Goal: Information Seeking & Learning: Learn about a topic

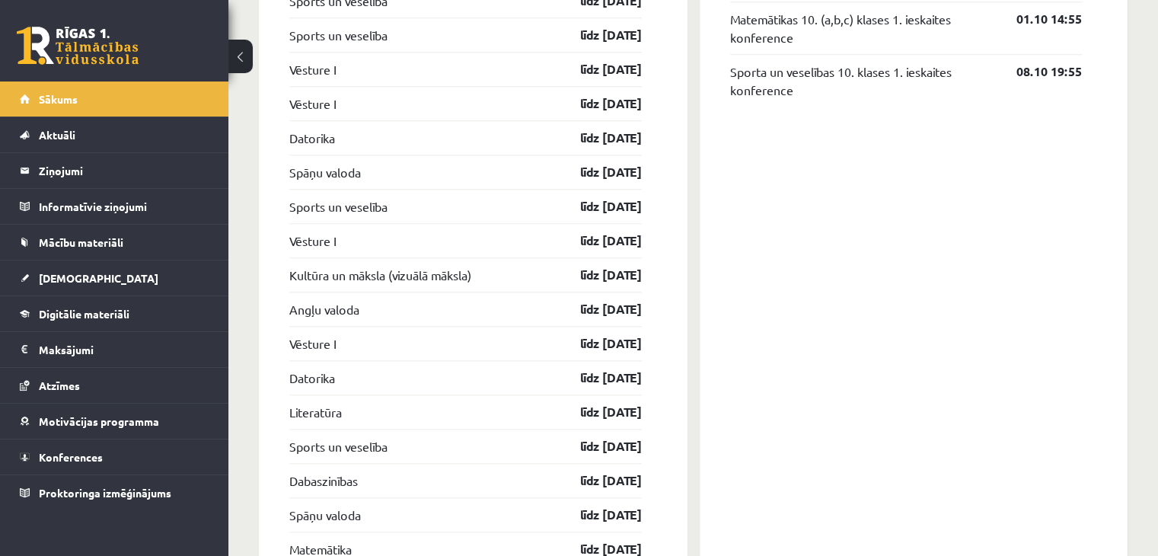
scroll to position [1447, 0]
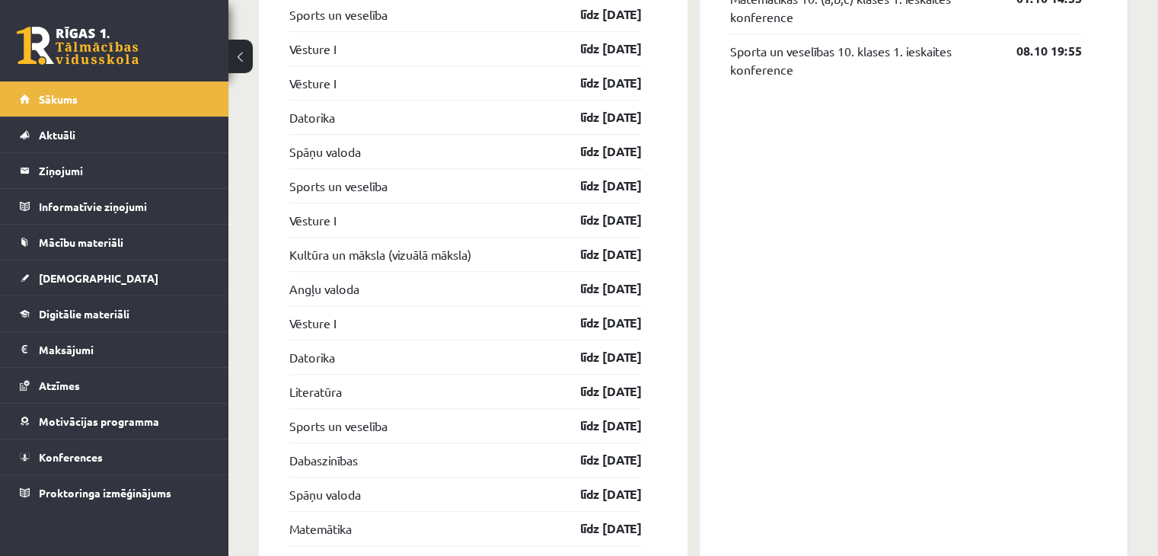
drag, startPoint x: 597, startPoint y: 142, endPoint x: 839, endPoint y: 113, distance: 243.8
click at [839, 113] on div "Konferences Kultūras un mākslas (vizuālā māksla) 10. klases 1. ieskaites konfer…" at bounding box center [914, 402] width 429 height 1167
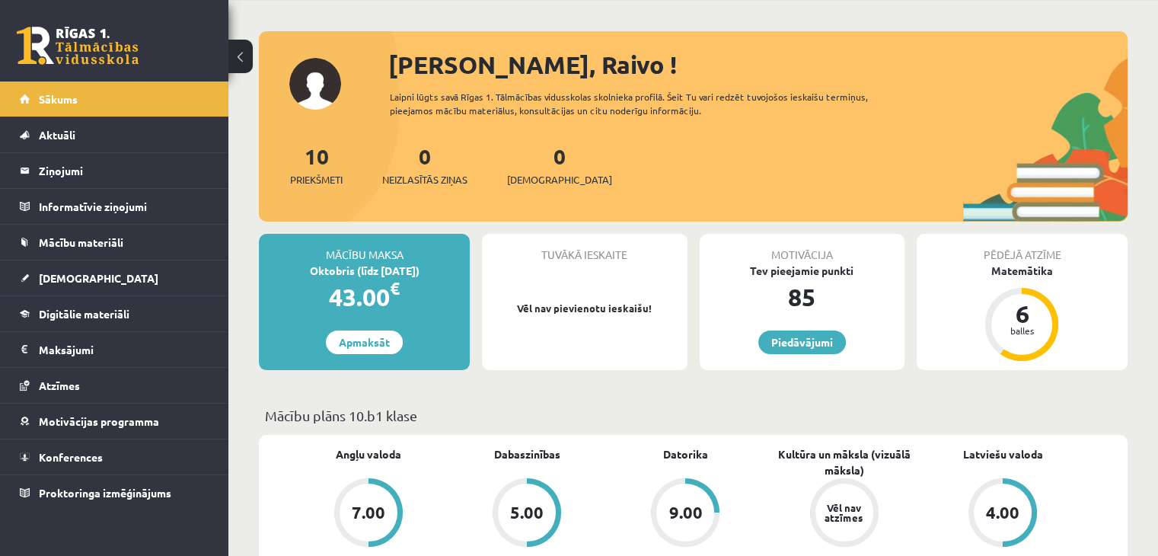
scroll to position [0, 0]
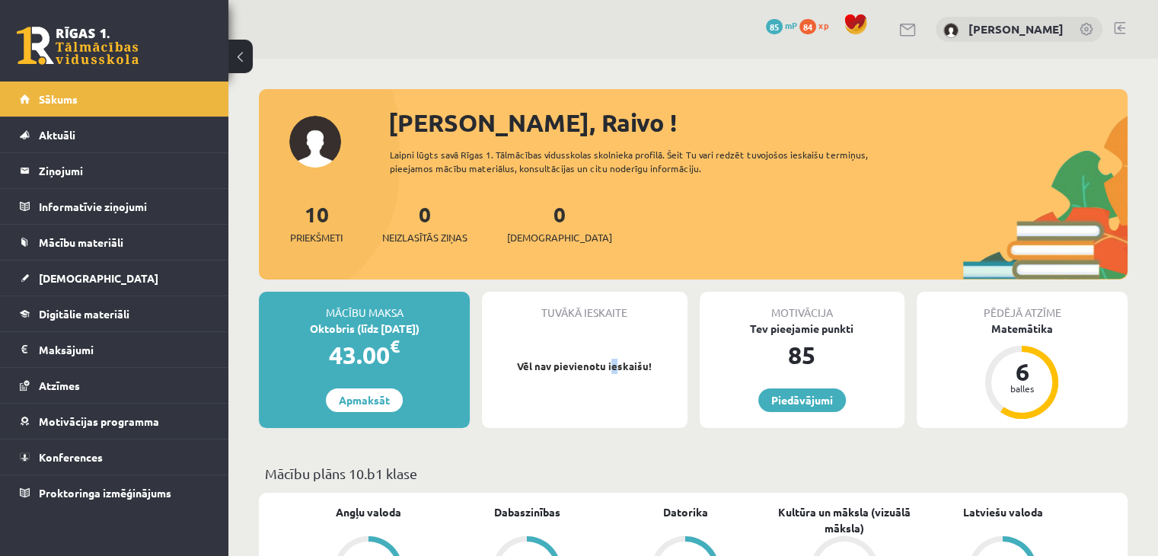
click at [615, 349] on div "Tuvākā ieskaite Vēl nav pievienotu ieskaišu!" at bounding box center [584, 360] width 205 height 136
click at [580, 369] on p "Vēl nav pievienotu ieskaišu!" at bounding box center [585, 366] width 190 height 15
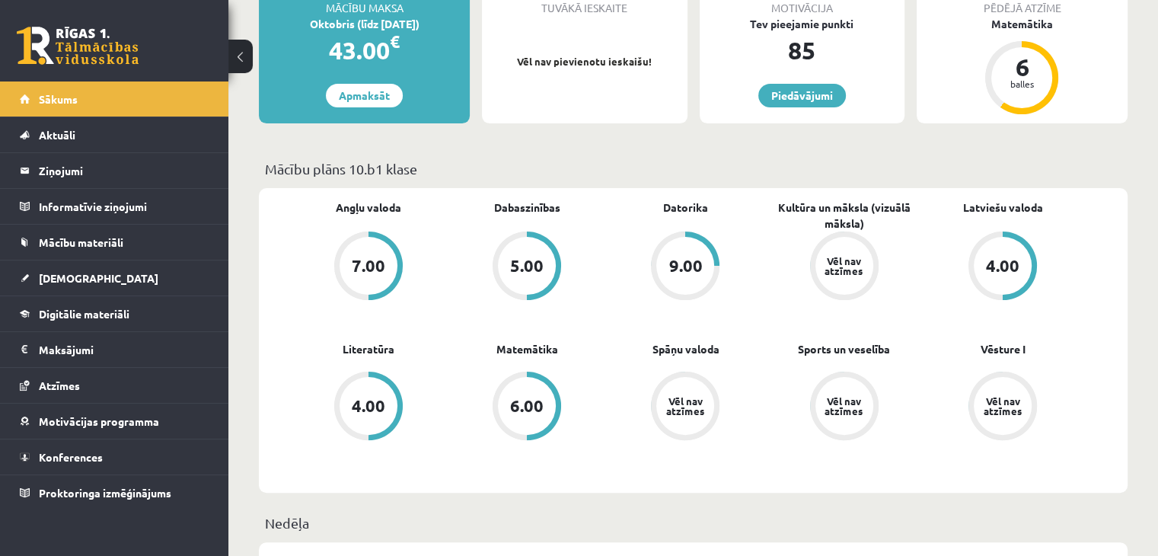
scroll to position [228, 0]
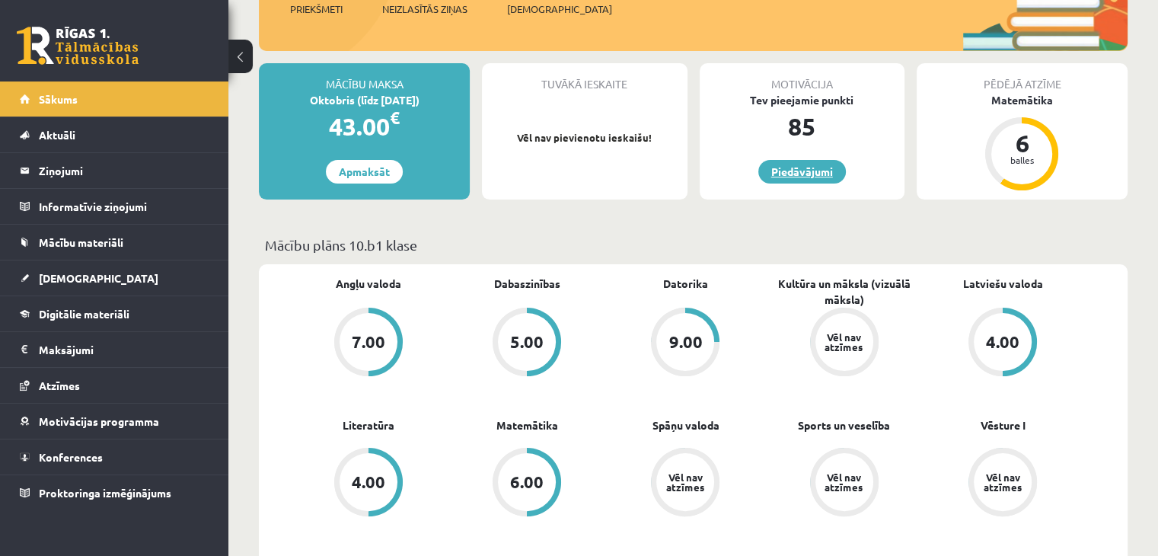
click at [782, 164] on link "Piedāvājumi" at bounding box center [802, 172] width 88 height 24
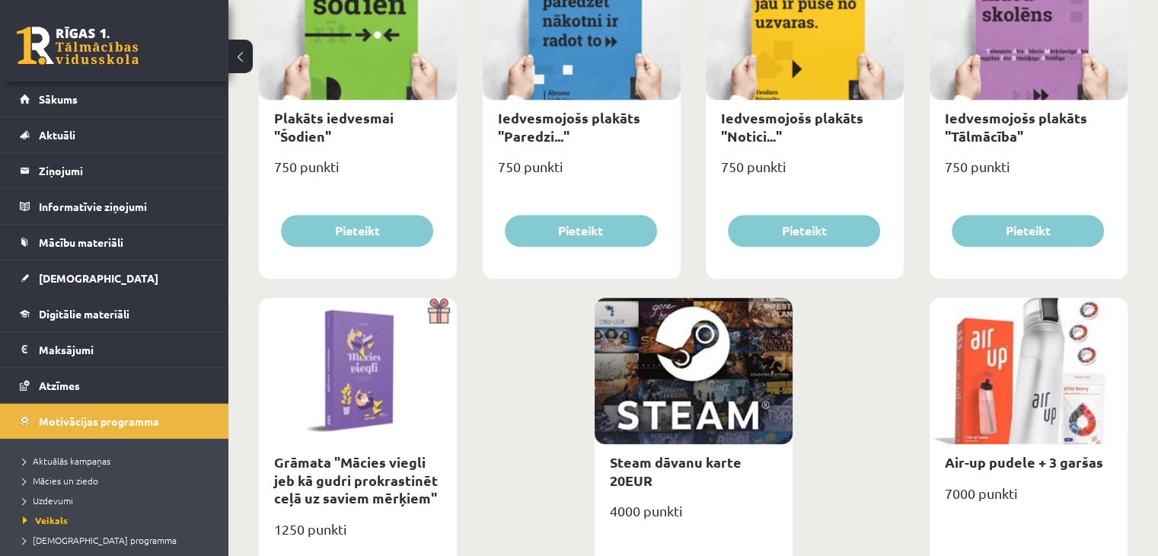
scroll to position [1784, 0]
